Goal: Complete application form

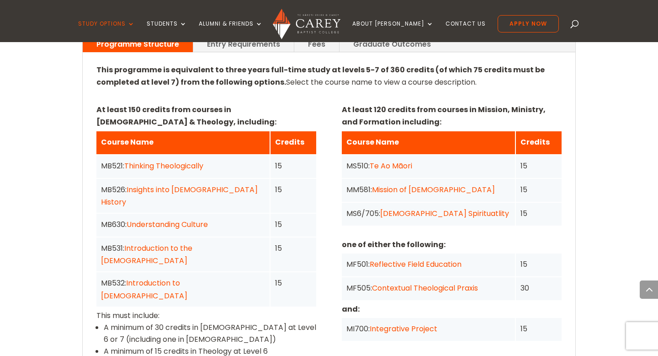
scroll to position [621, 0]
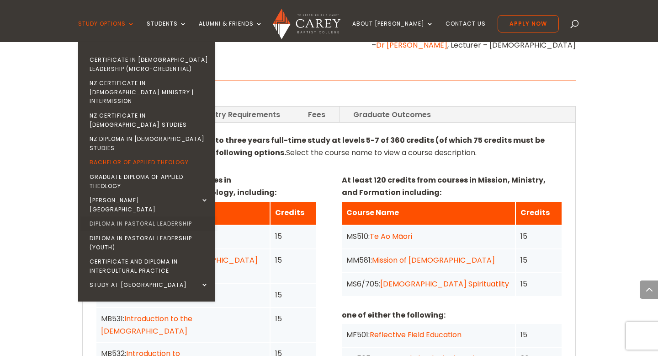
click at [172, 216] on link "Diploma in Pastoral Leadership" at bounding box center [148, 223] width 137 height 15
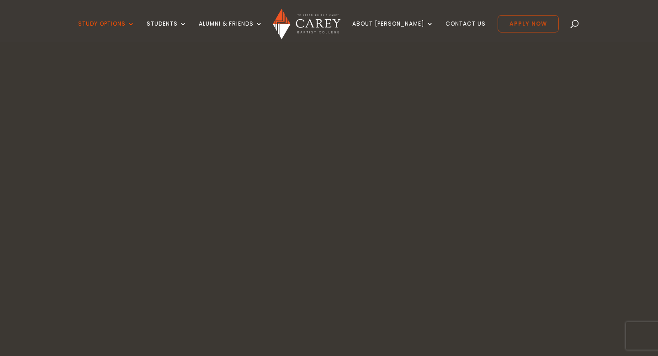
click at [511, 25] on link "Apply Now" at bounding box center [528, 23] width 61 height 17
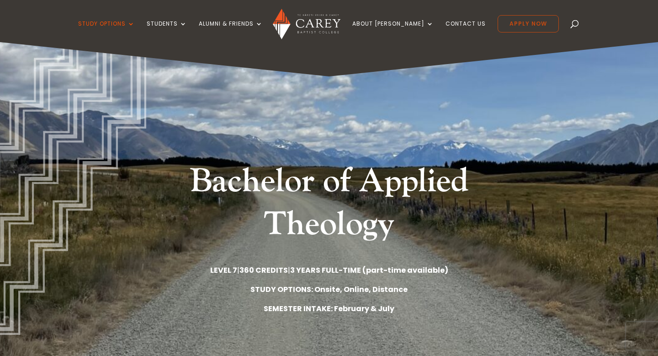
click at [499, 22] on link "Apply Now" at bounding box center [528, 23] width 61 height 17
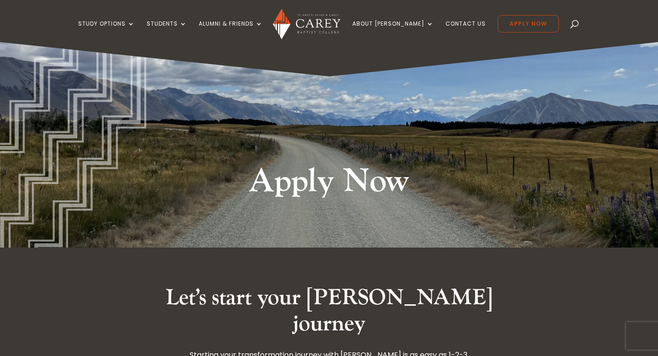
click at [501, 19] on link "Apply Now" at bounding box center [528, 23] width 61 height 17
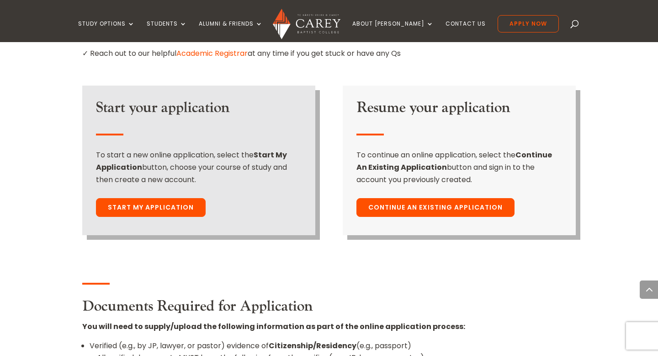
scroll to position [676, 0]
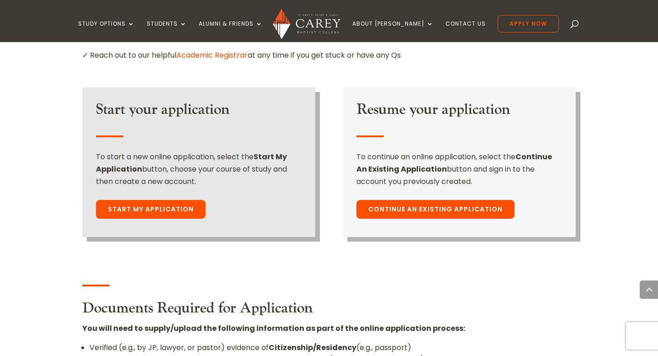
click at [167, 200] on link "Start My Application" at bounding box center [151, 209] width 110 height 19
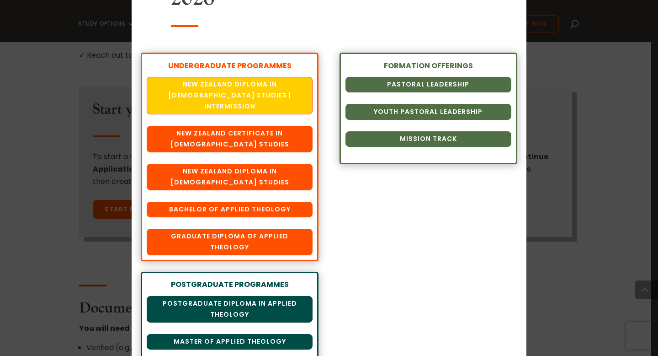
scroll to position [93, 0]
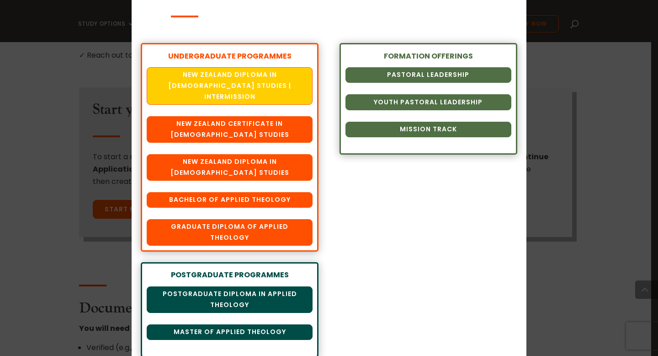
click at [93, 247] on div "Chart your Course Select your Course of Study for 2026 UNDERGRADUATE PROGRAMMES…" at bounding box center [329, 178] width 658 height 356
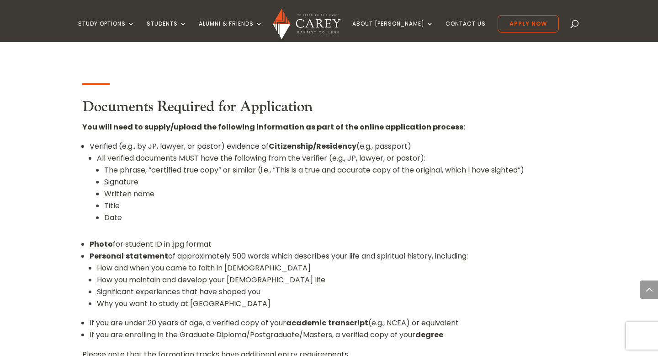
scroll to position [885, 0]
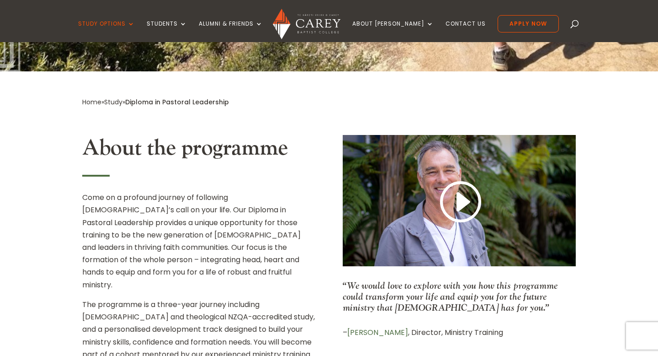
scroll to position [267, 0]
